Goal: Transaction & Acquisition: Book appointment/travel/reservation

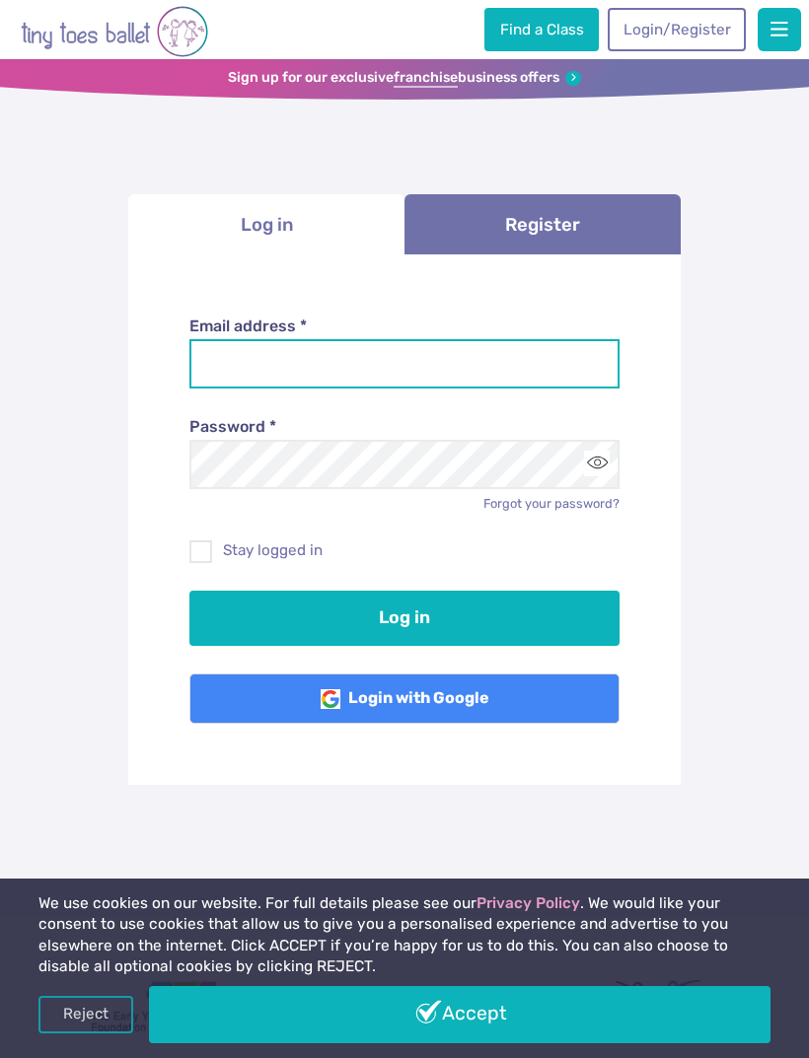
click at [239, 373] on input "Email address *" at bounding box center [404, 363] width 431 height 49
type input "**********"
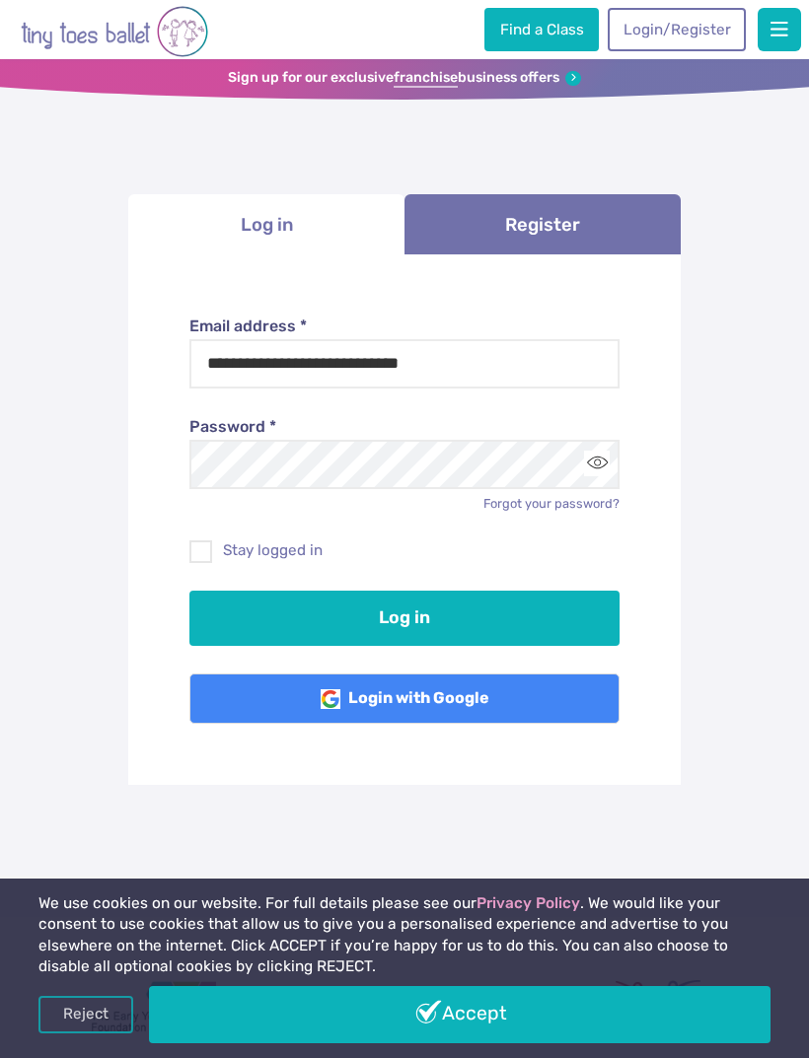
click at [404, 615] on button "Log in" at bounding box center [404, 618] width 431 height 55
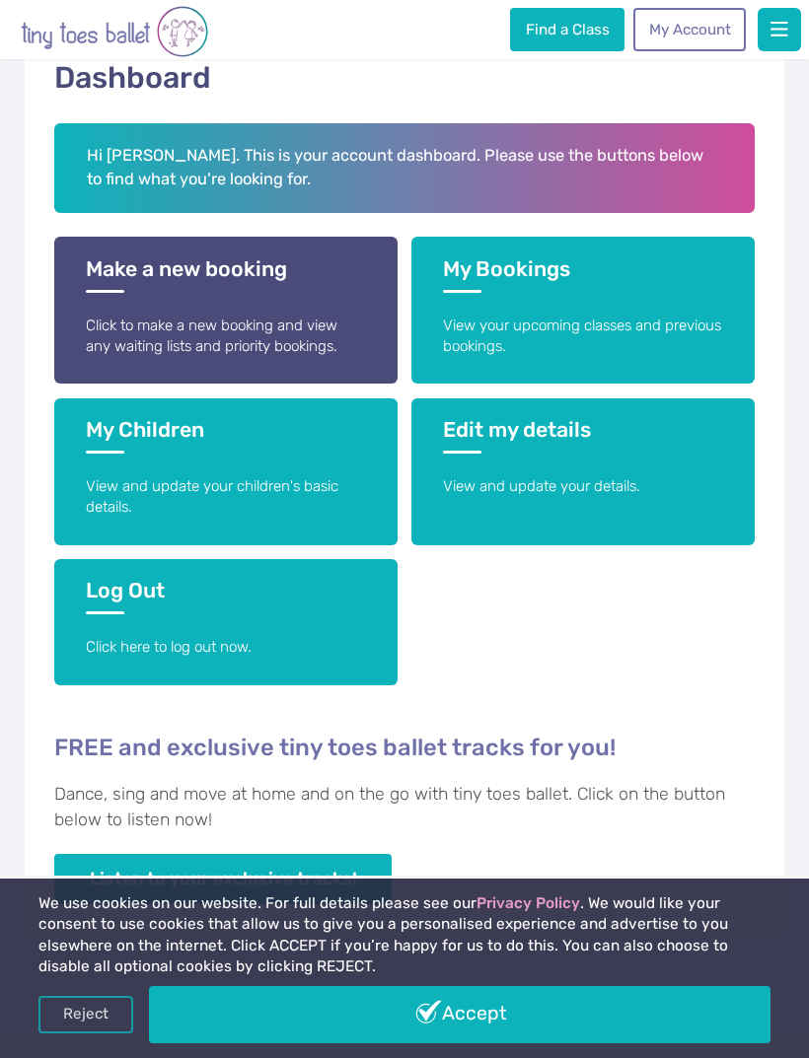
scroll to position [275, 0]
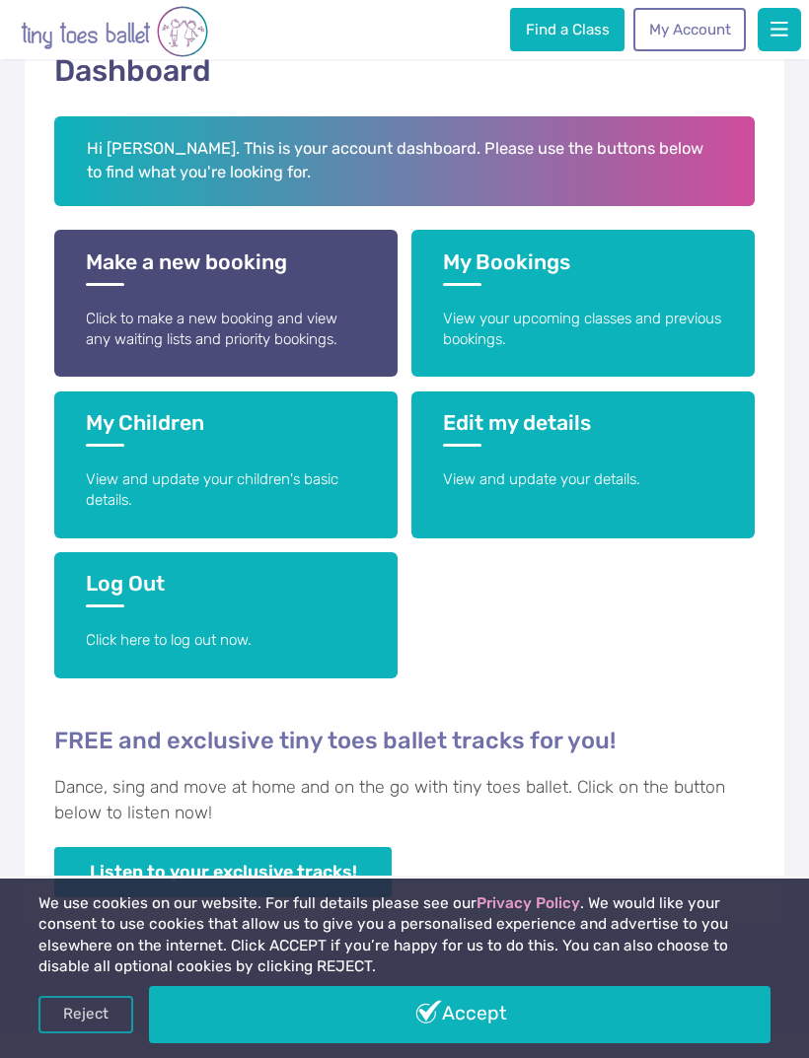
click at [156, 291] on link "Make a new booking Click to make a new booking and view any waiting lists and p…" at bounding box center [225, 303] width 342 height 147
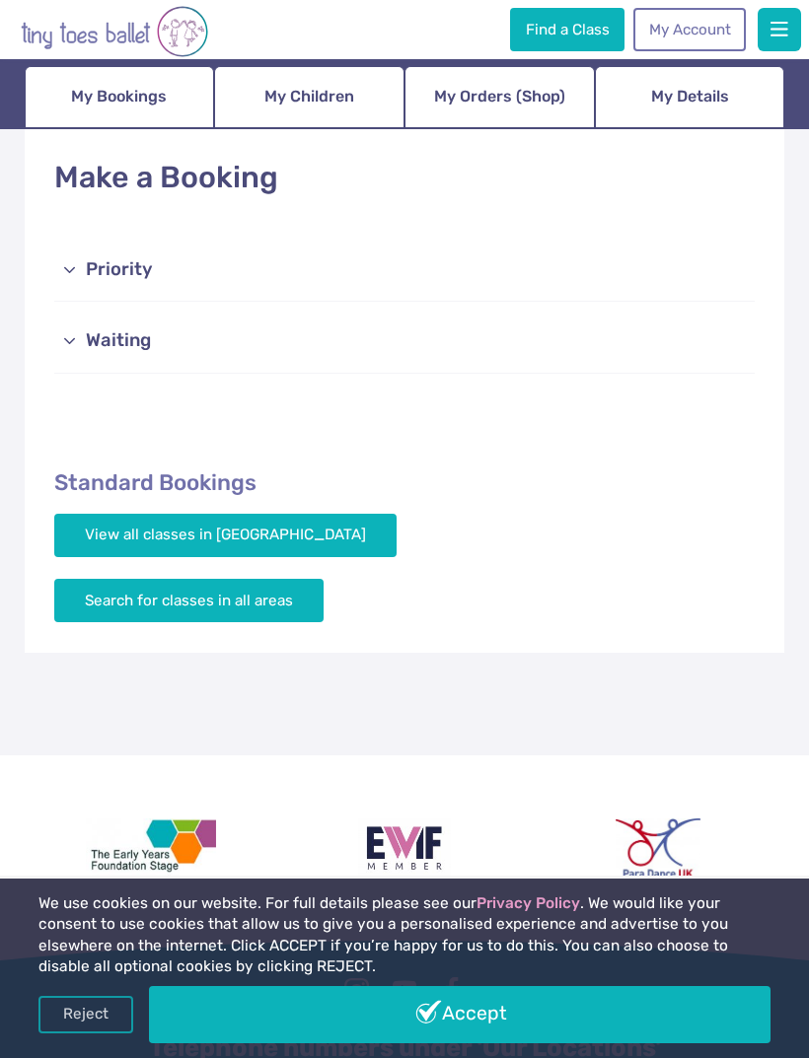
scroll to position [167, 0]
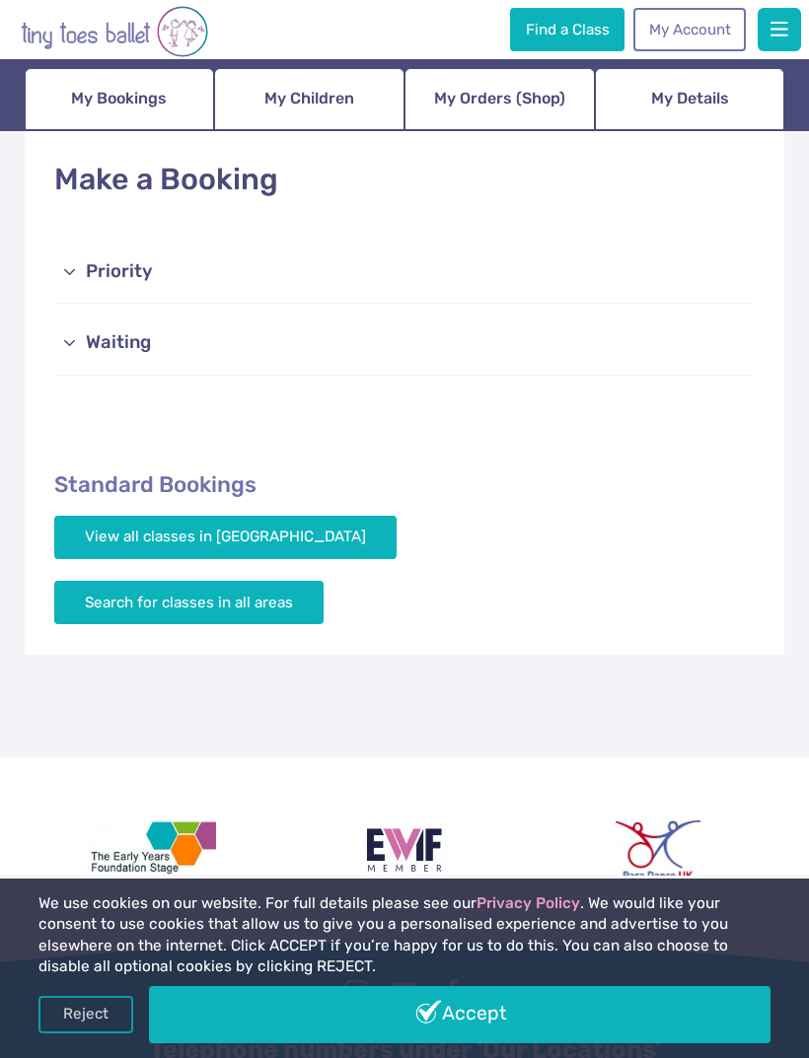
click at [102, 270] on link "Priority" at bounding box center [403, 272] width 699 height 63
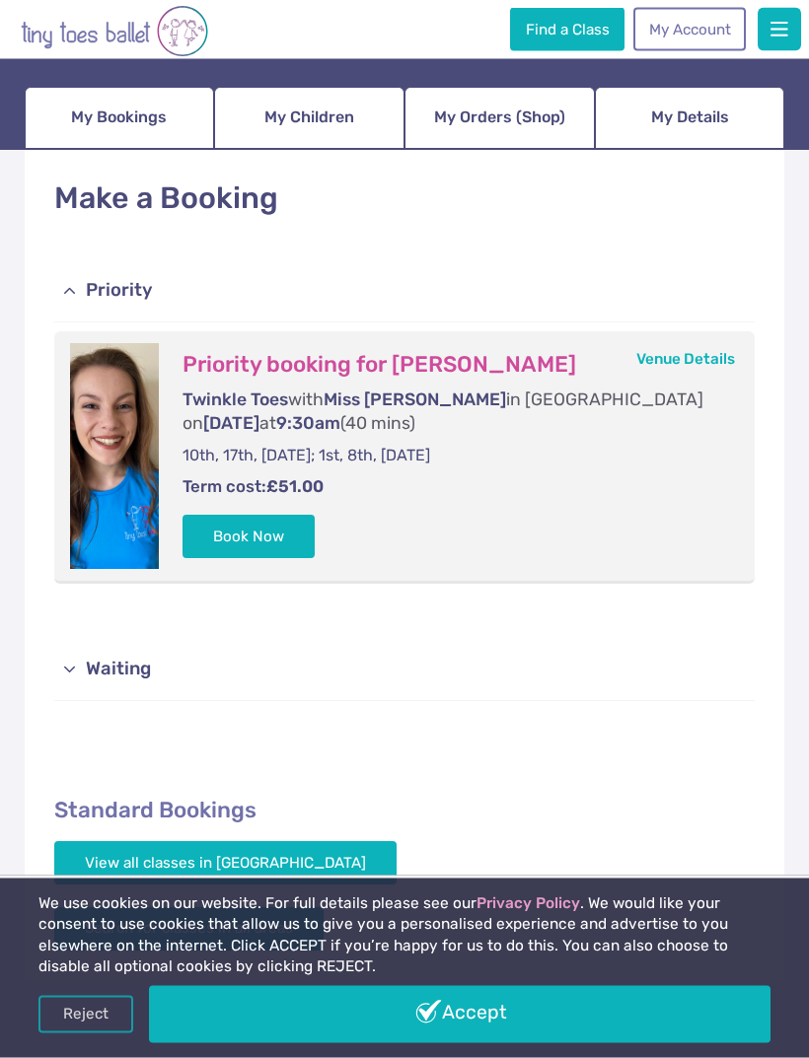
scroll to position [146, 0]
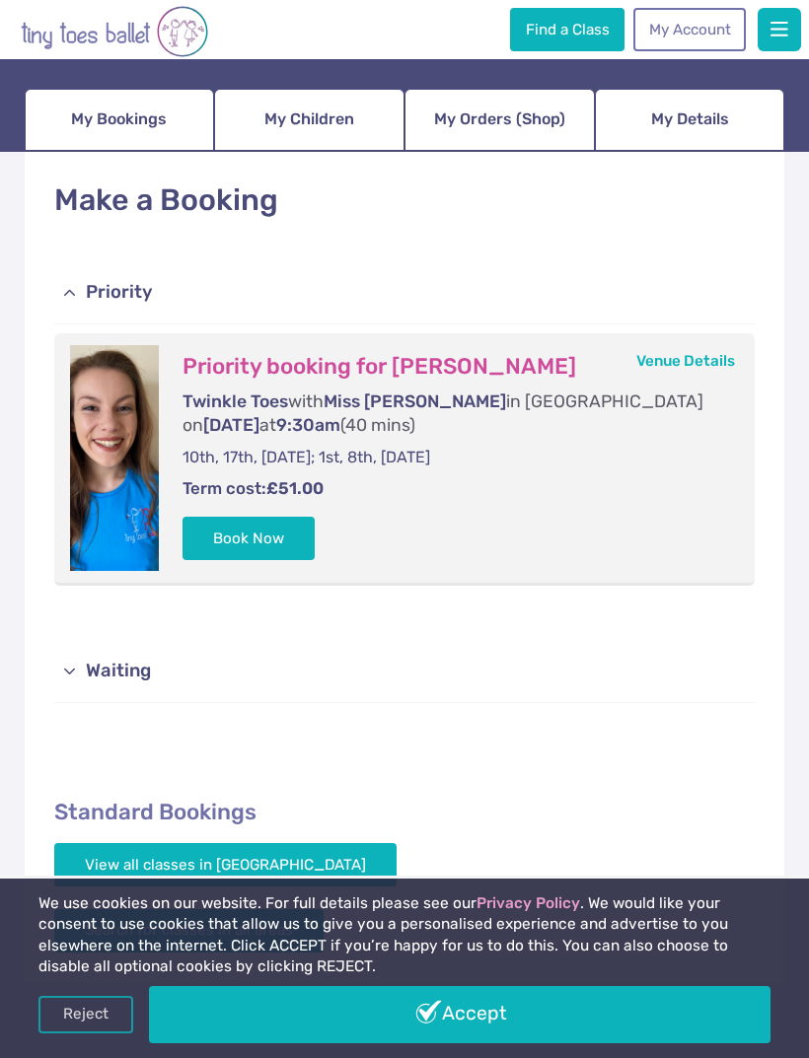
click at [94, 279] on link "Priority" at bounding box center [403, 292] width 699 height 63
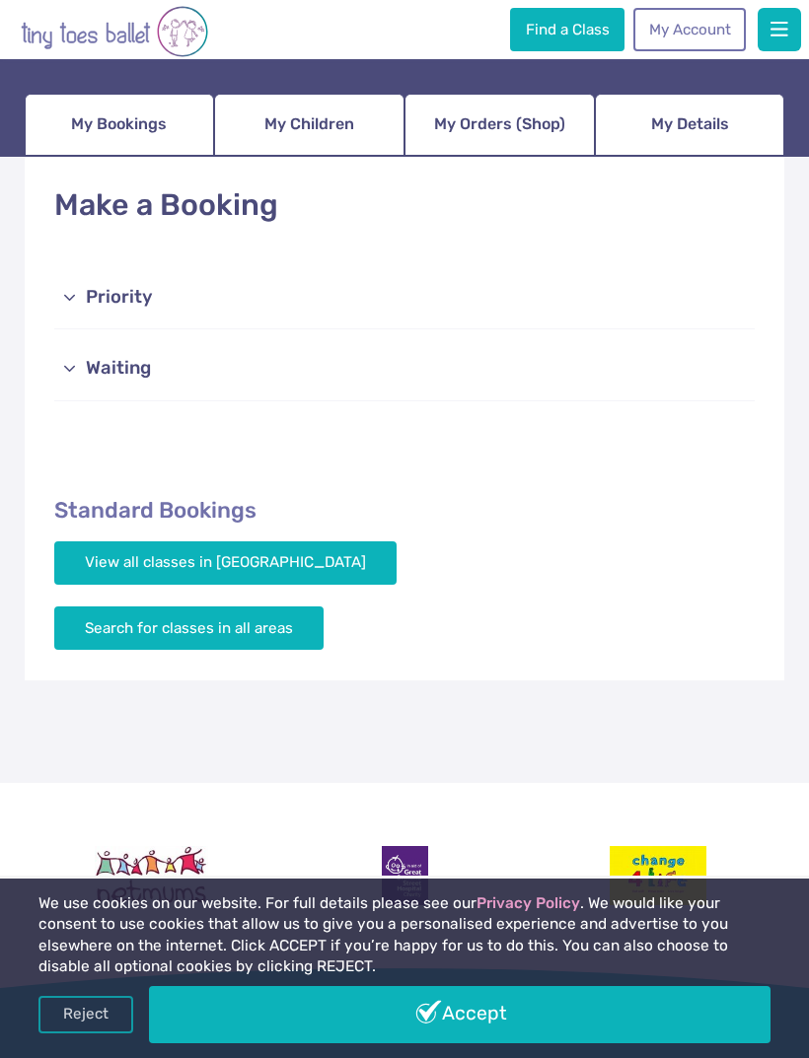
scroll to position [128, 0]
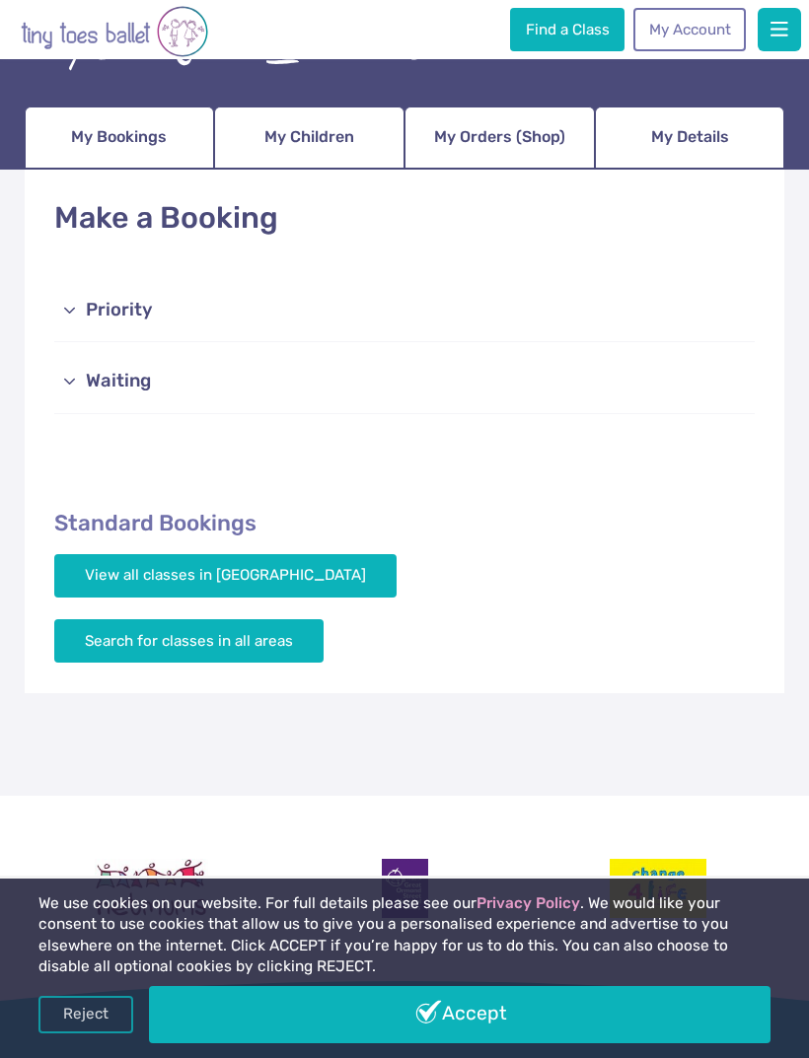
click at [211, 570] on link "View all classes in Essex Mid & South" at bounding box center [225, 575] width 342 height 43
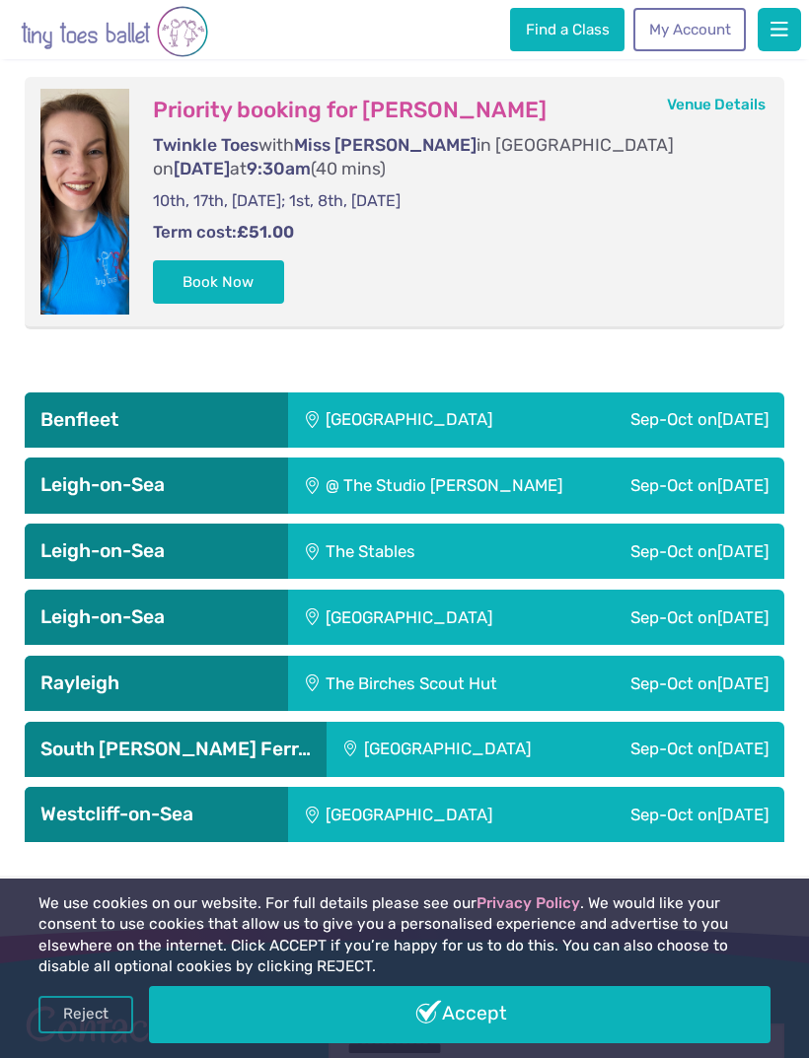
scroll to position [3589, 0]
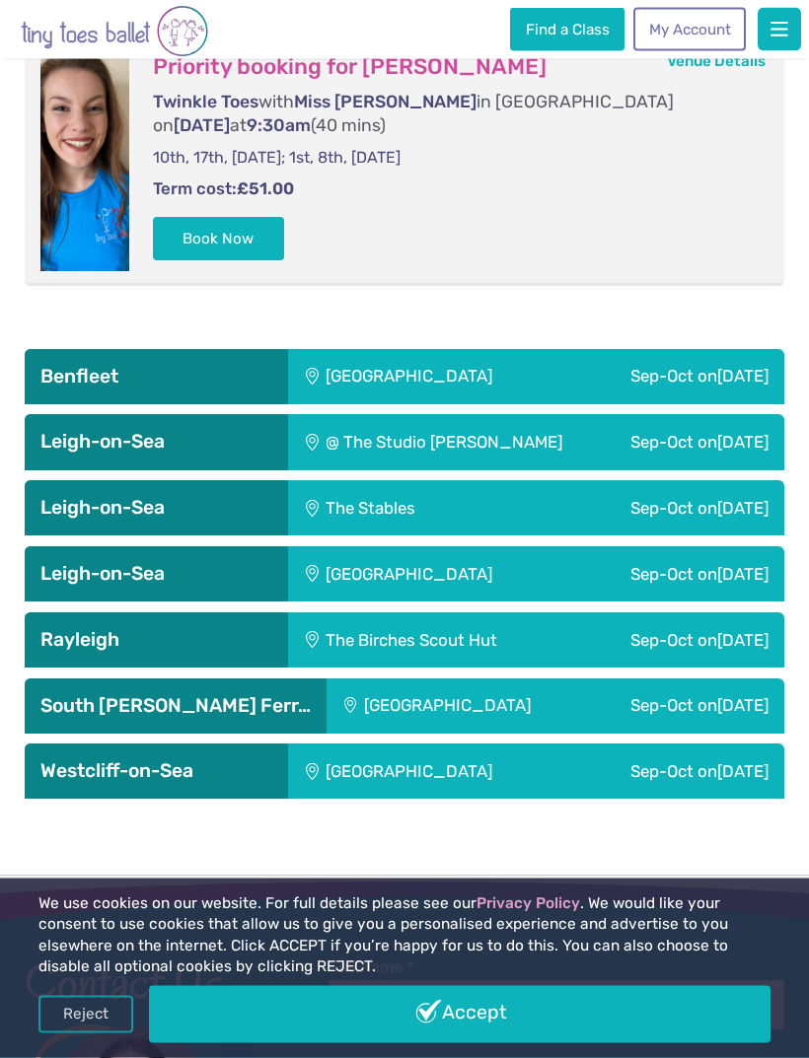
click at [212, 761] on h3 "Westcliff-on-Sea" at bounding box center [156, 773] width 232 height 24
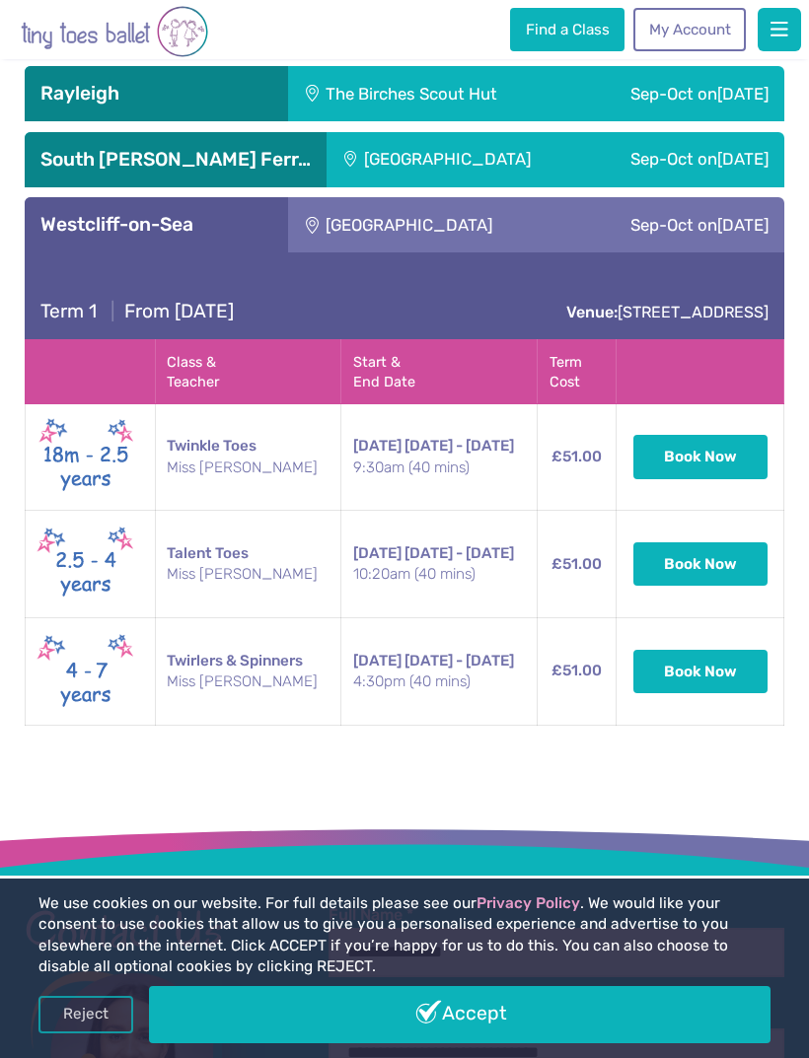
scroll to position [4137, 0]
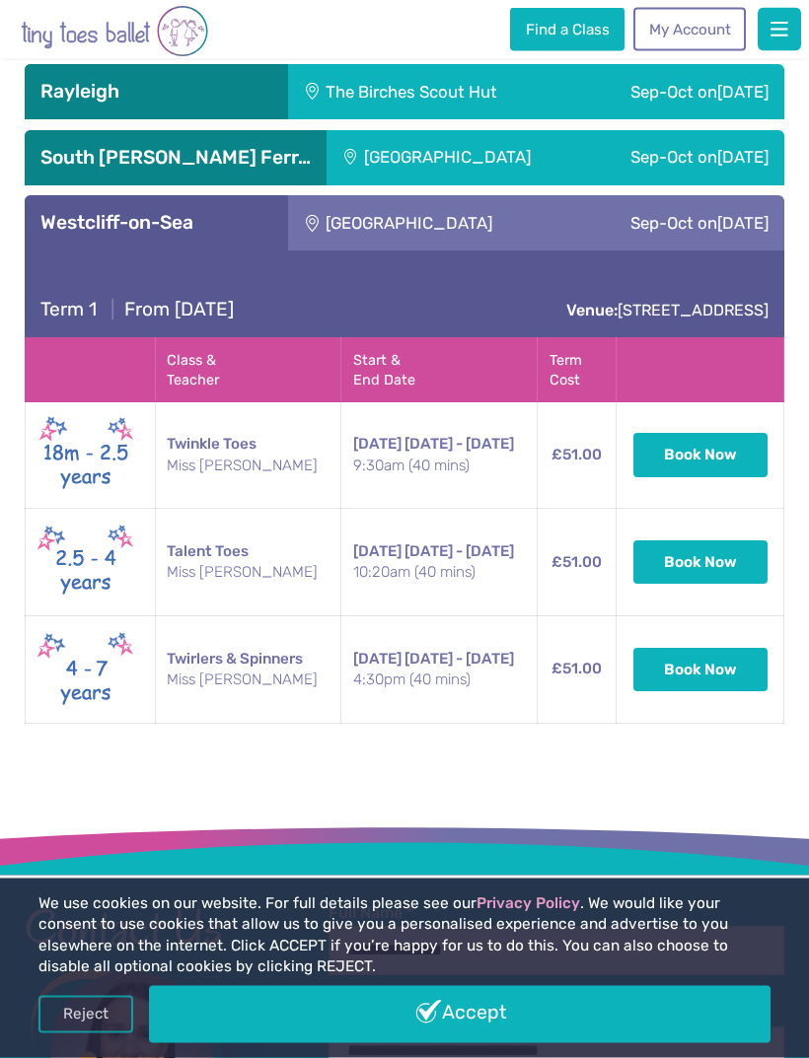
click at [397, 510] on td "10th Sep - 15th Oct Wednesday 10th Sep - 15th Oct 10:20am (40 mins)" at bounding box center [439, 564] width 196 height 108
click at [731, 542] on button "Book Now" at bounding box center [700, 563] width 134 height 43
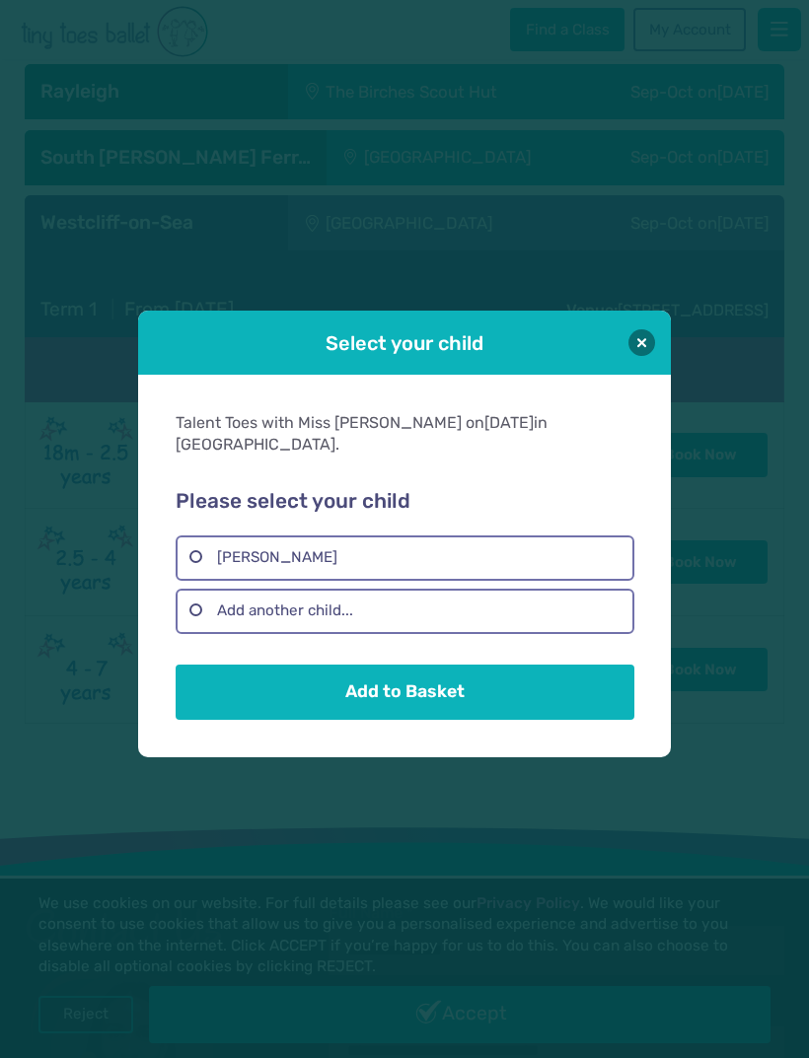
click at [640, 356] on button at bounding box center [641, 342] width 27 height 27
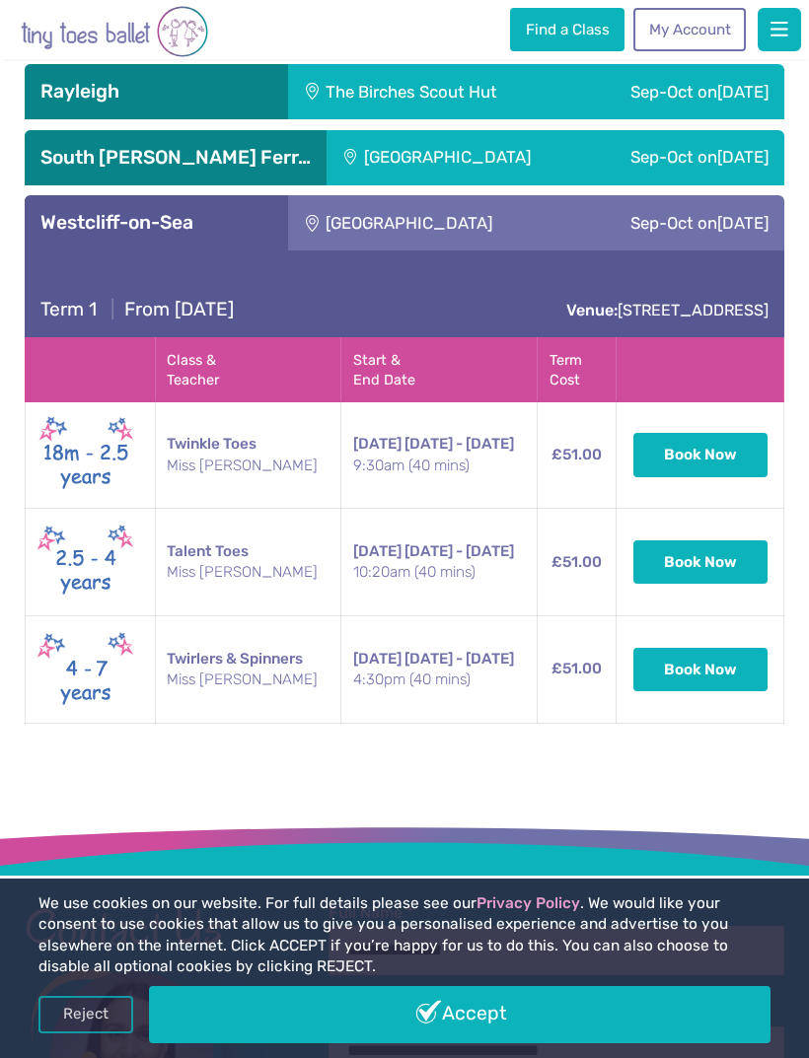
click at [716, 541] on button "Book Now" at bounding box center [700, 562] width 134 height 43
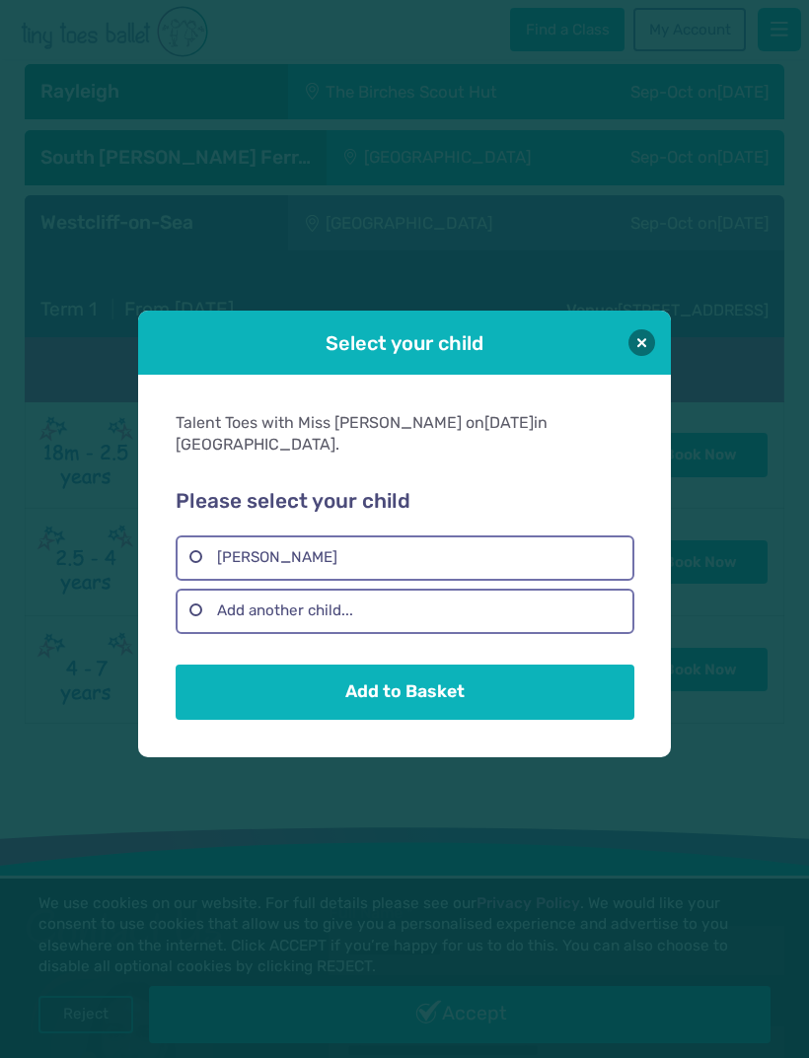
click at [443, 573] on label "Maeve Barnes-Richards" at bounding box center [405, 558] width 458 height 45
click at [441, 704] on button "Add to Basket" at bounding box center [405, 692] width 458 height 55
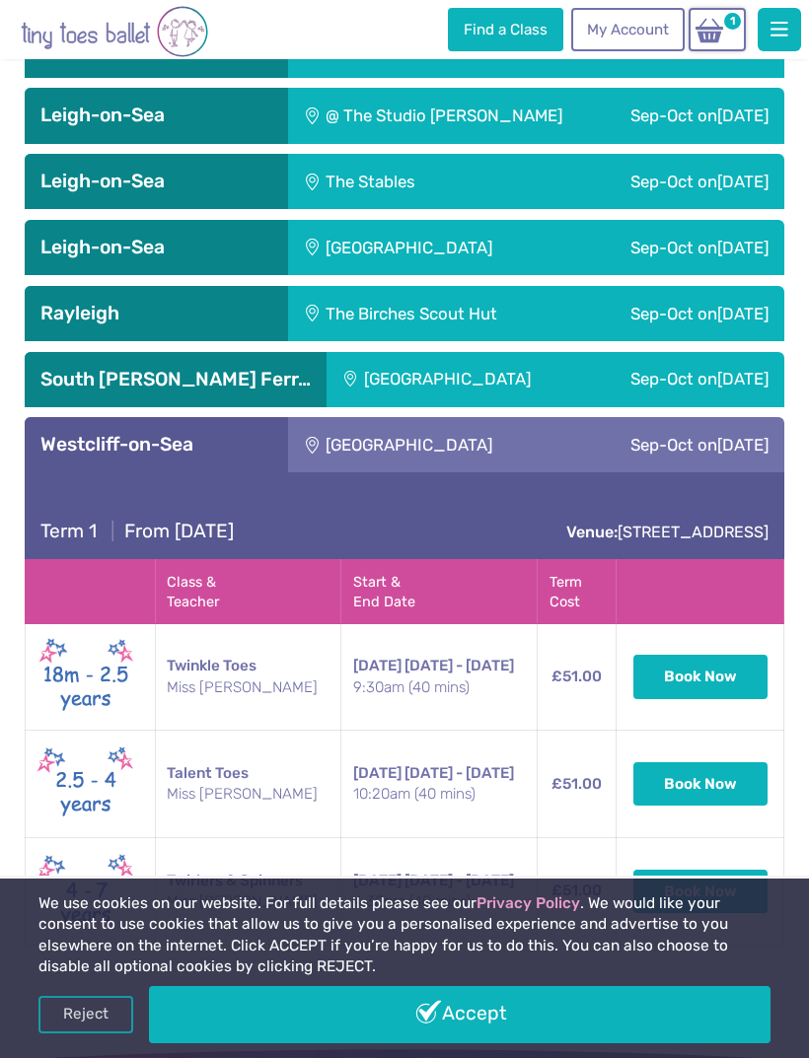
scroll to position [3899, 0]
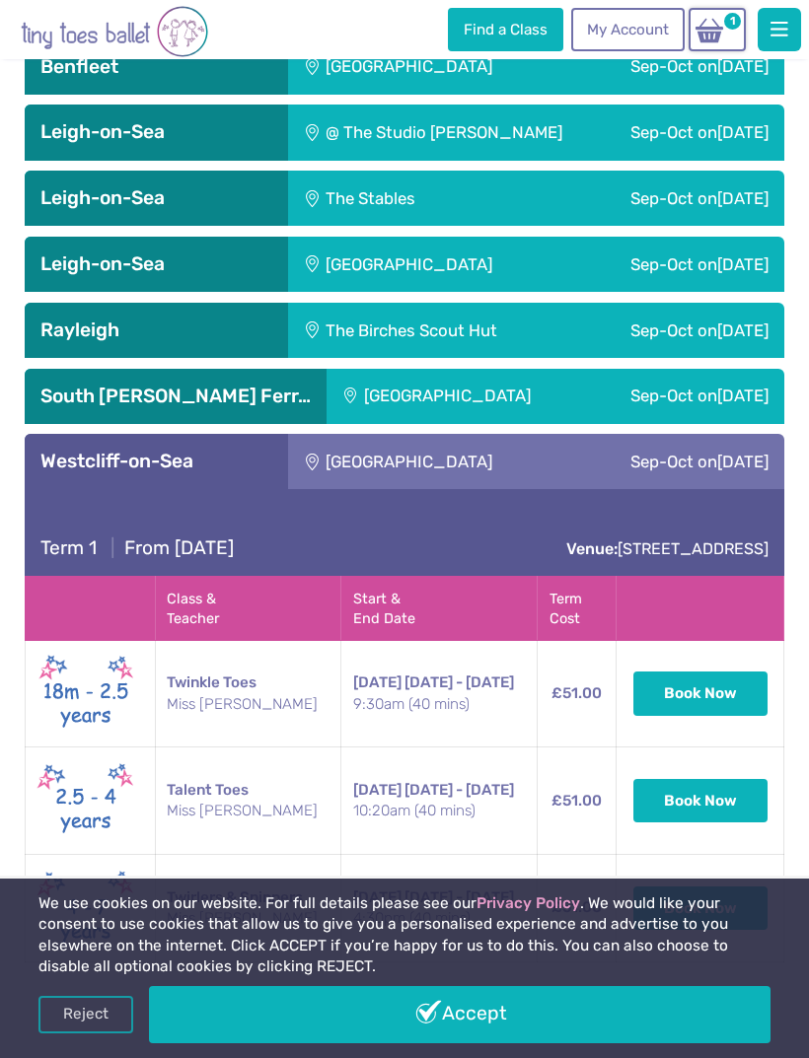
click at [705, 33] on img at bounding box center [709, 31] width 37 height 28
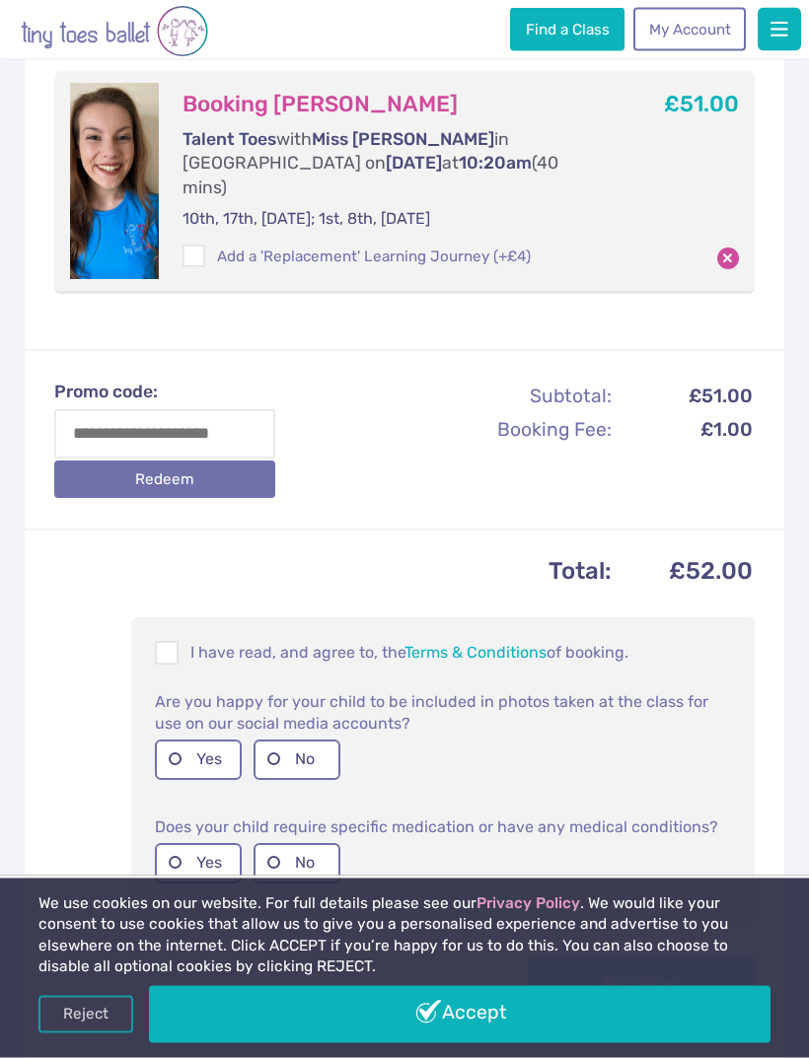
scroll to position [331, 0]
click at [165, 658] on span at bounding box center [168, 656] width 22 height 19
click at [287, 748] on label "No" at bounding box center [297, 760] width 87 height 40
click at [207, 760] on label "Yes" at bounding box center [198, 760] width 87 height 40
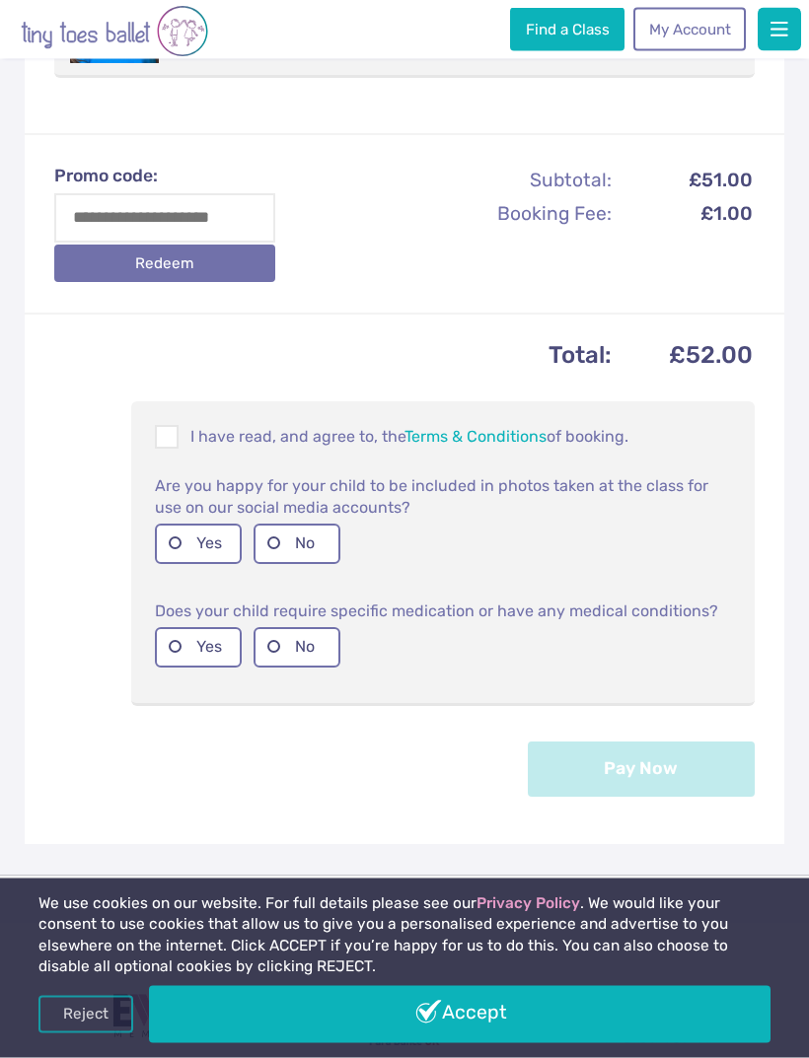
click at [283, 649] on label "No" at bounding box center [297, 648] width 87 height 40
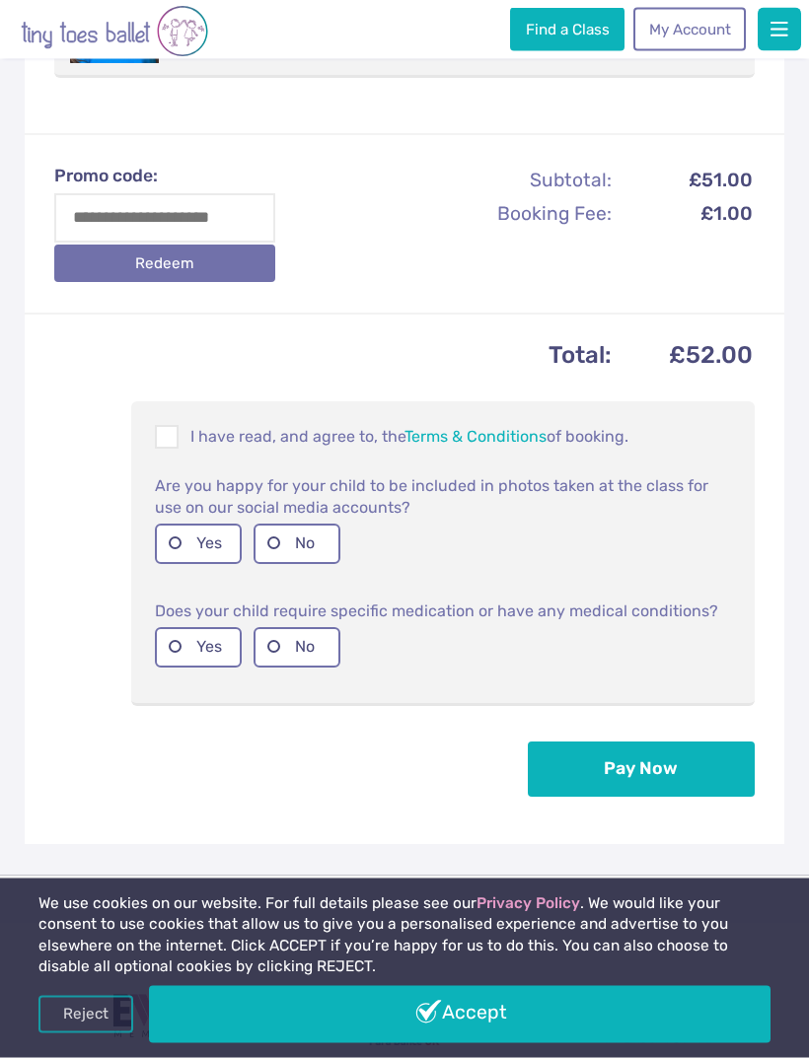
scroll to position [547, 0]
click at [618, 777] on button "Pay Now" at bounding box center [641, 769] width 227 height 55
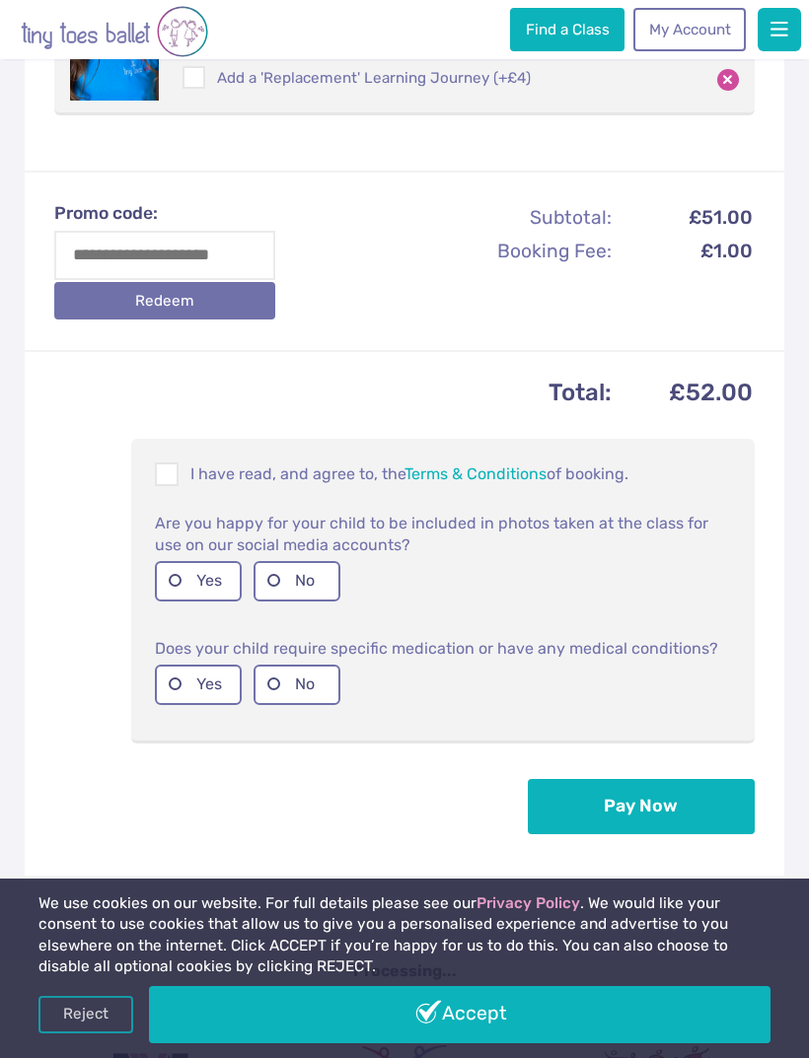
scroll to position [284, 0]
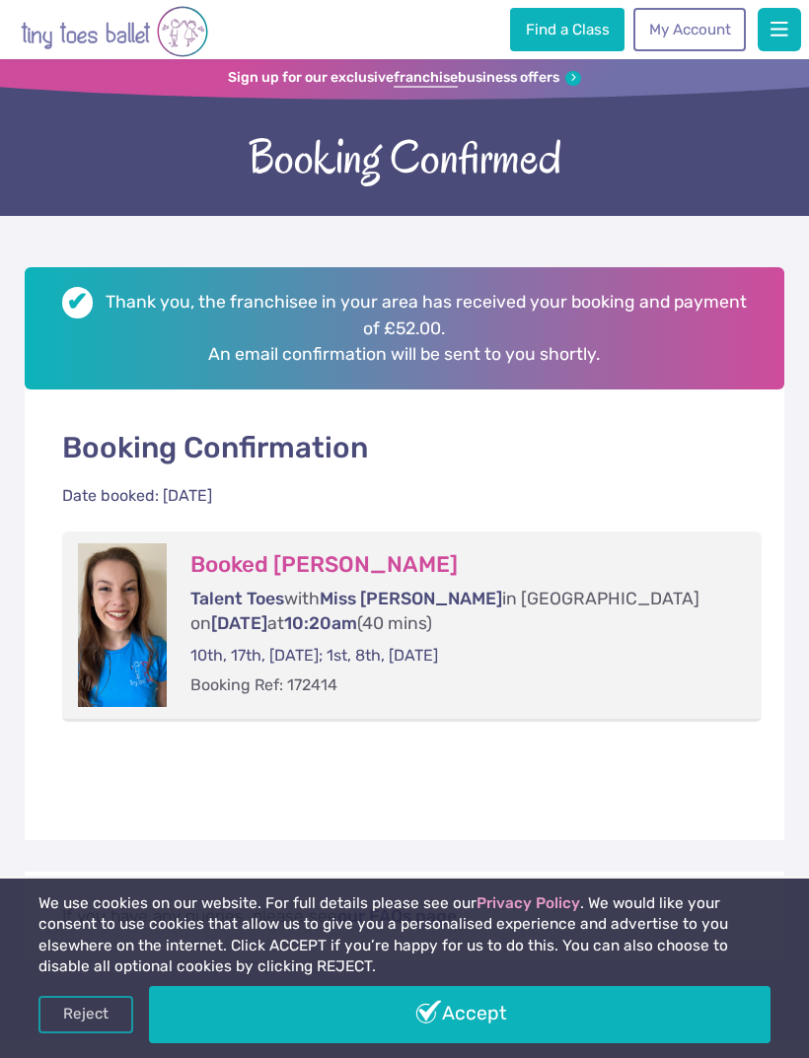
click at [261, 989] on link "Accept" at bounding box center [460, 1014] width 622 height 57
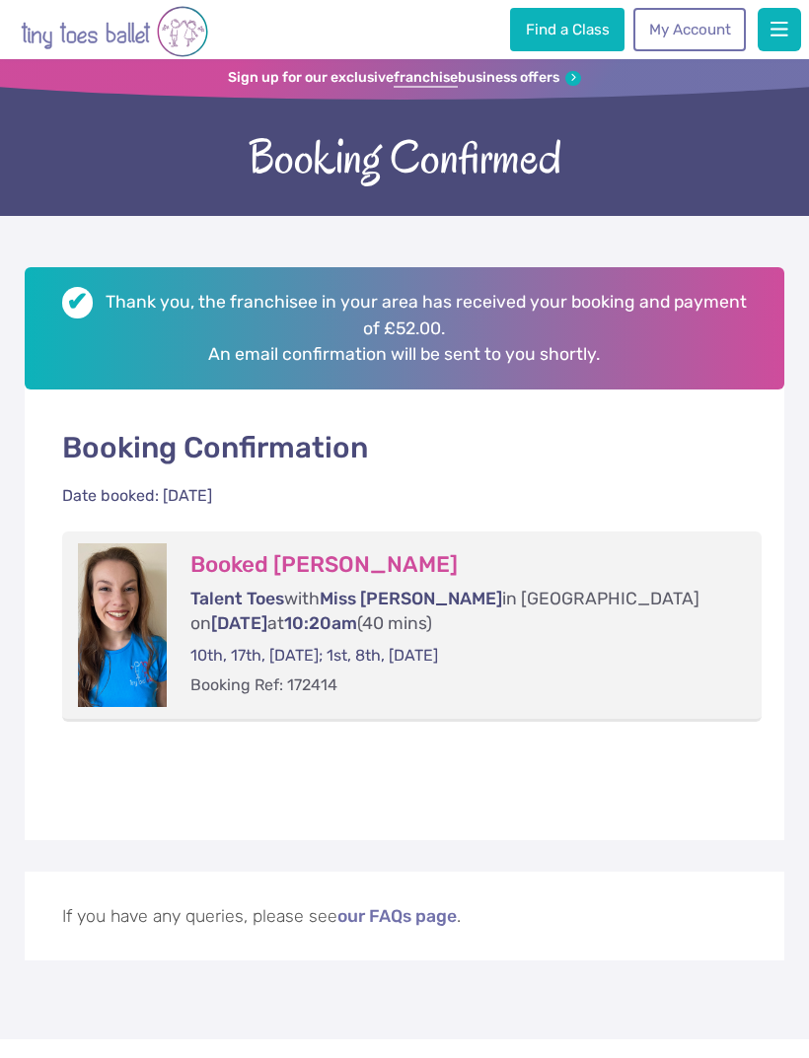
click at [778, 26] on span "button" at bounding box center [779, 30] width 18 height 20
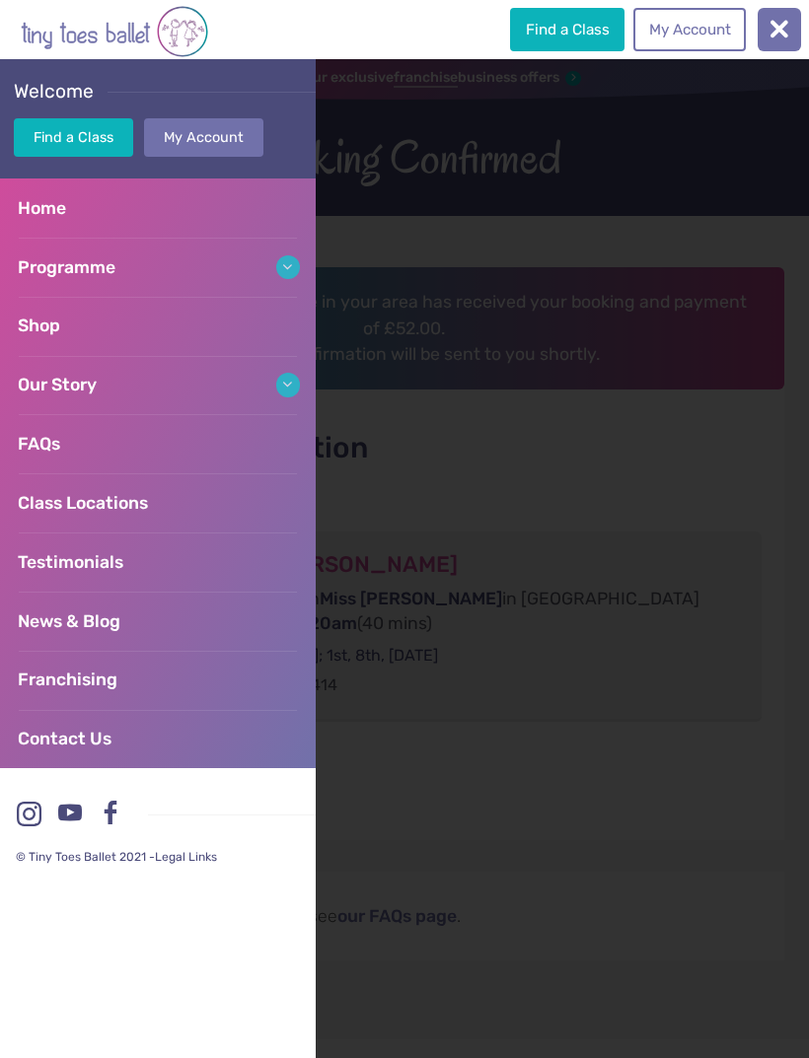
click at [196, 135] on link "My Account" at bounding box center [203, 137] width 119 height 38
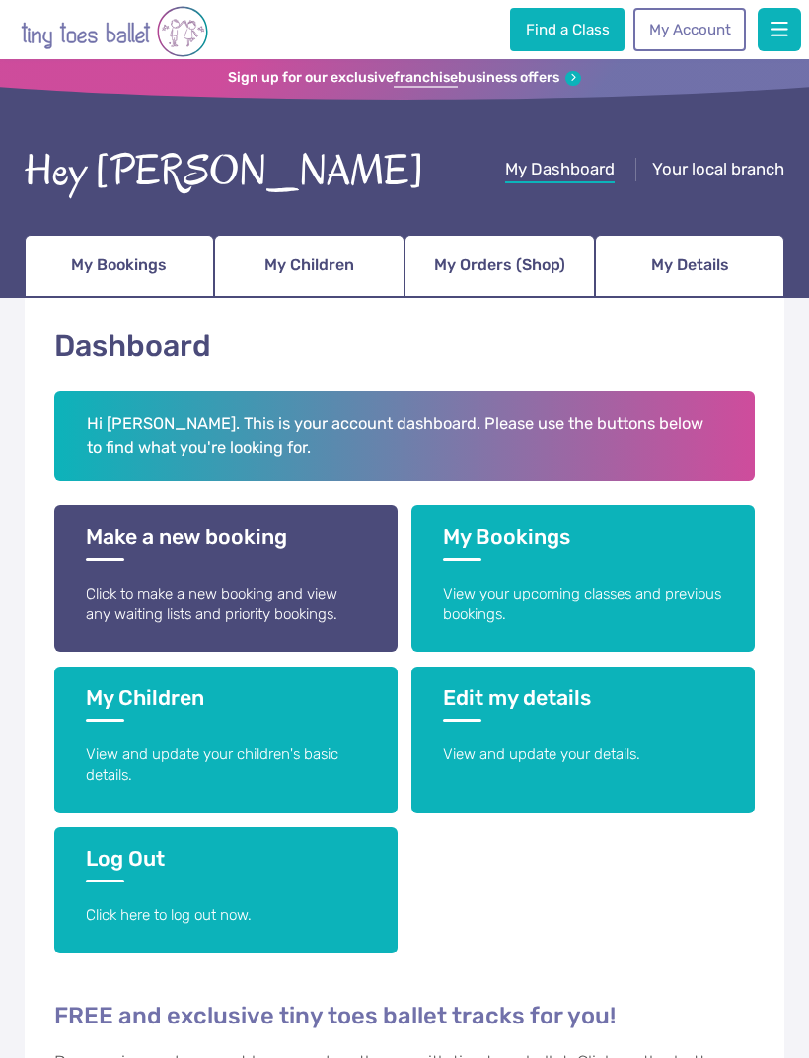
click at [198, 862] on h3 "Log Out" at bounding box center [225, 864] width 279 height 36
